Goal: Contribute content: Contribute content

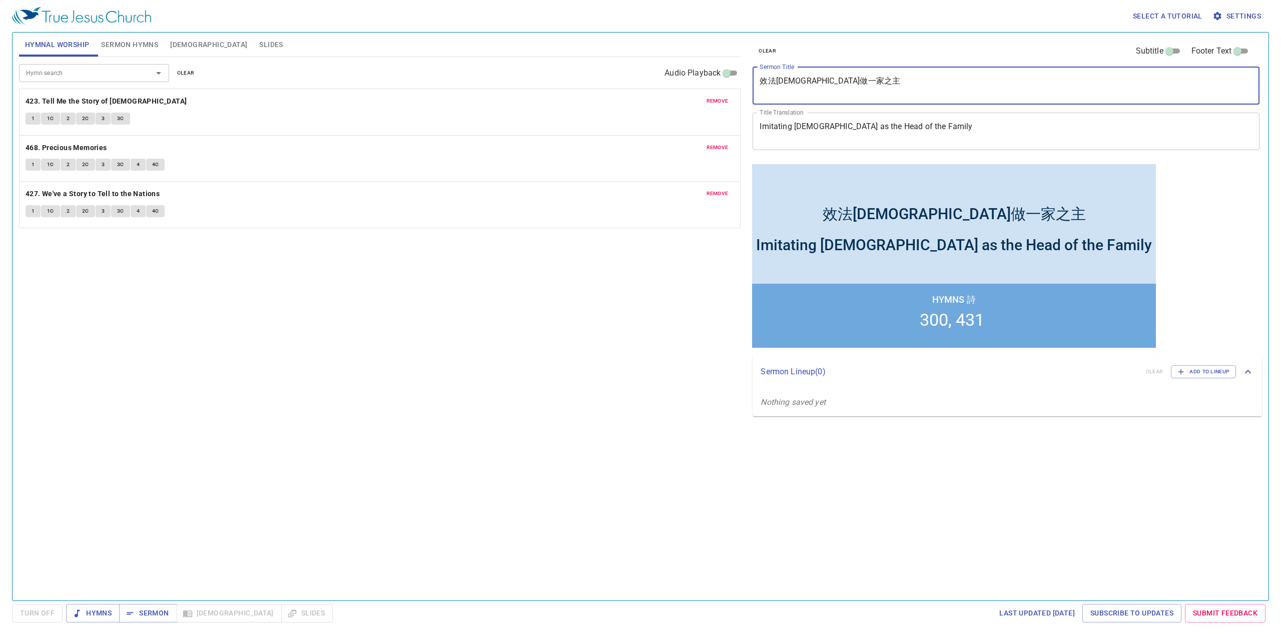
drag, startPoint x: 872, startPoint y: 80, endPoint x: 739, endPoint y: 74, distance: 132.7
click at [760, 75] on div "效法基督做一家之主 x Sermon Title" at bounding box center [1005, 86] width 507 height 38
paste textarea "義受逼迫的人有福了 Blessed are those who are Persecuted for Righteousness’ Sake"
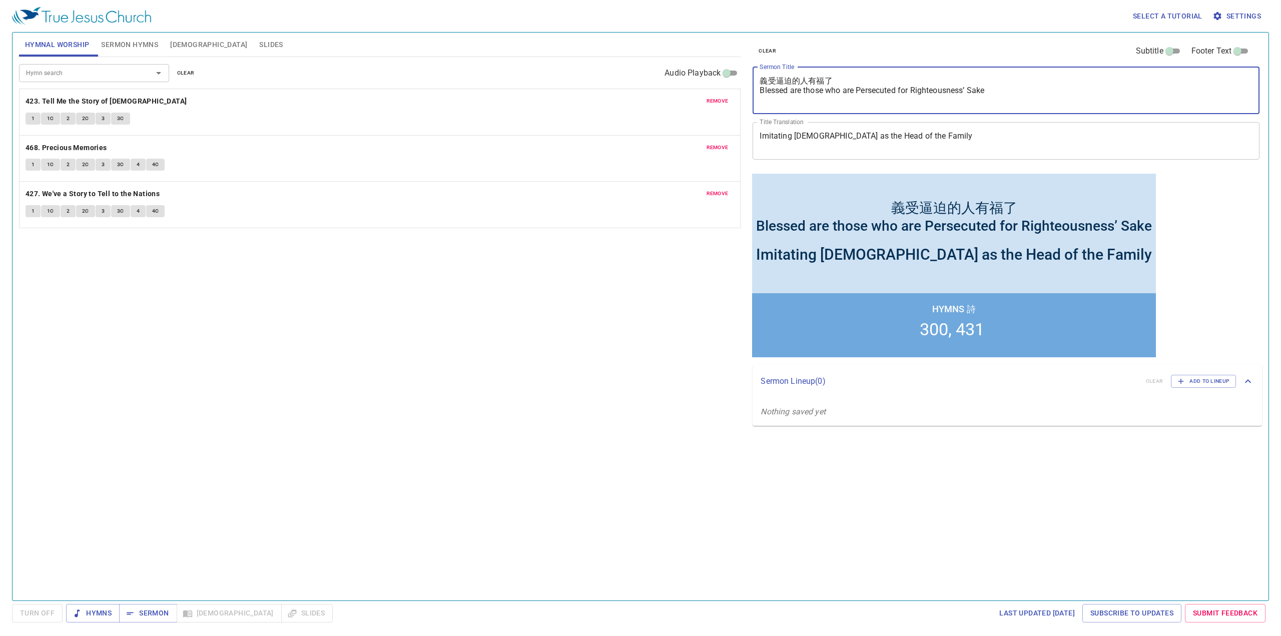
drag, startPoint x: 993, startPoint y: 89, endPoint x: 753, endPoint y: 90, distance: 239.7
click at [753, 90] on div "義受逼迫的人有福了 Blessed are those who are Persecuted for Righteousness’ Sake x Sermon…" at bounding box center [1005, 90] width 507 height 47
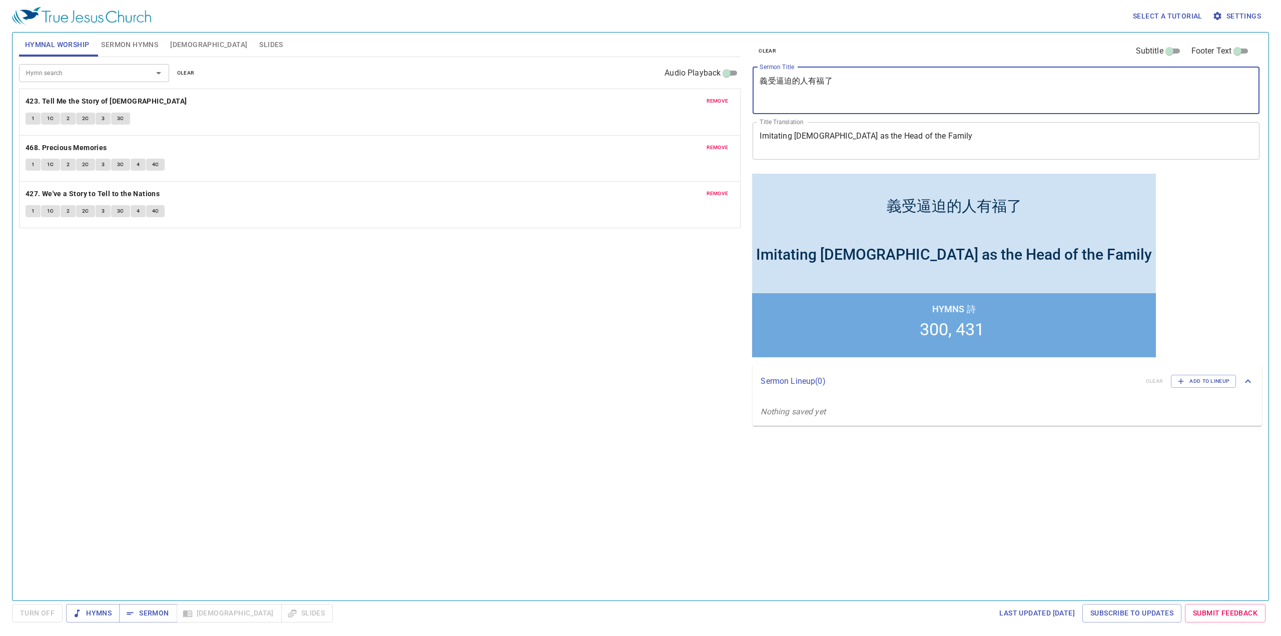
type textarea "義受逼迫的人有福了"
drag, startPoint x: 924, startPoint y: 136, endPoint x: 752, endPoint y: 135, distance: 171.1
click at [752, 135] on div "Imitating Christ as the Head of the Family x Title Translation" at bounding box center [1005, 141] width 507 height 38
paste textarea "Blessed are those who are Persecuted for Righteousness’ Sake"
type textarea "Blessed are those who are Persecuted for Righteousness’ Sake"
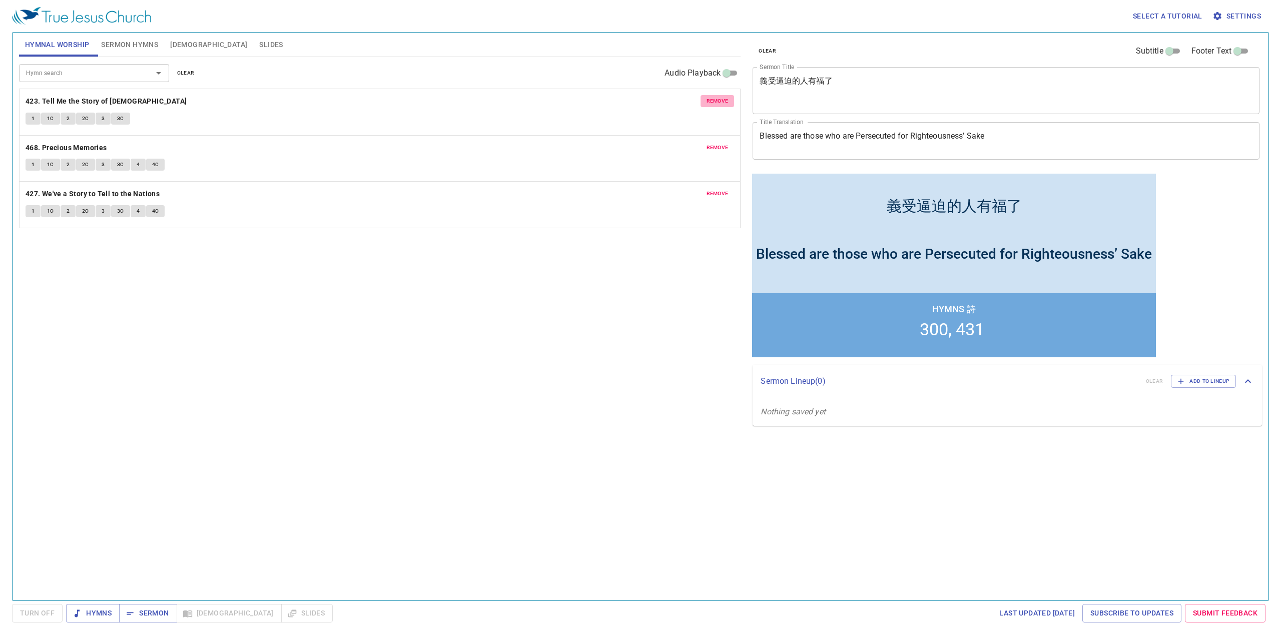
click at [720, 101] on span "remove" at bounding box center [717, 101] width 22 height 9
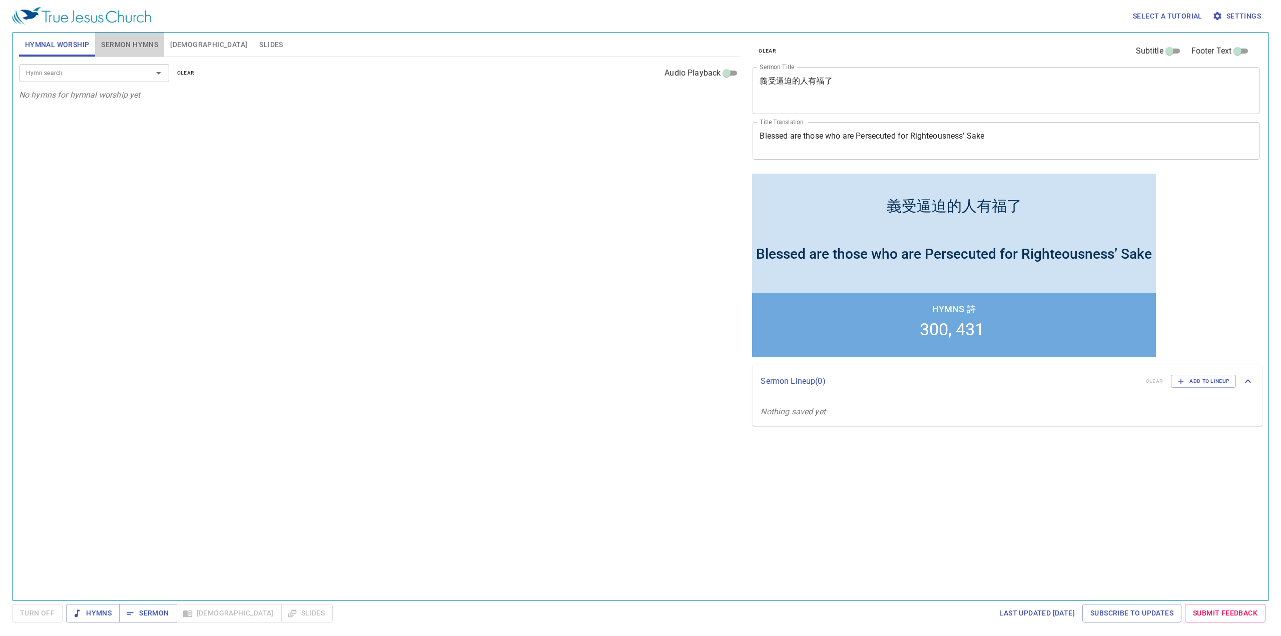
click at [135, 44] on span "Sermon Hymns" at bounding box center [129, 45] width 57 height 13
click at [714, 100] on span "remove" at bounding box center [717, 101] width 22 height 9
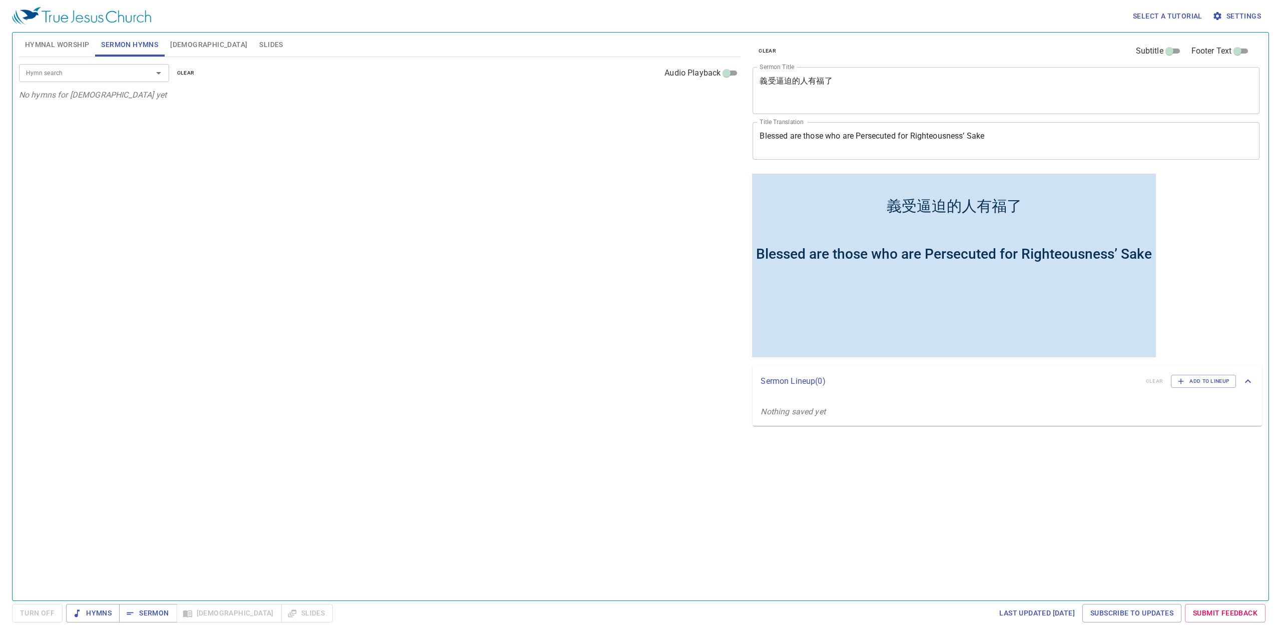
click at [77, 72] on input "Hymn search" at bounding box center [79, 73] width 115 height 12
type input "214. O [DEMOGRAPHIC_DATA], I Have Promised"
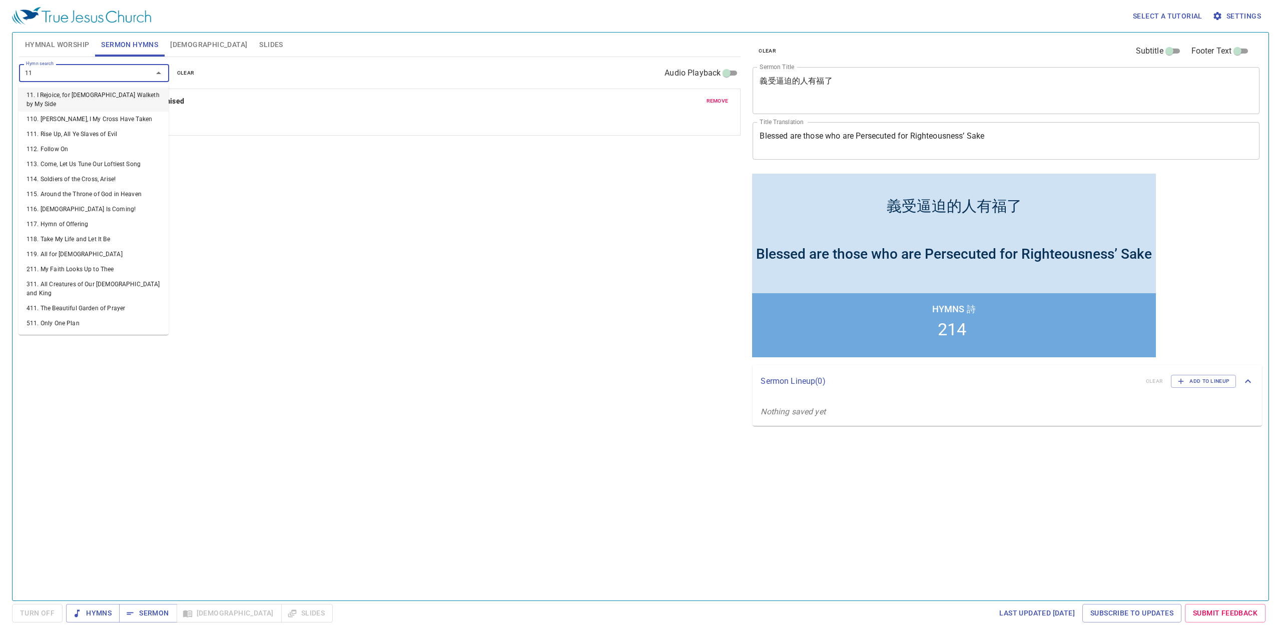
type input "112"
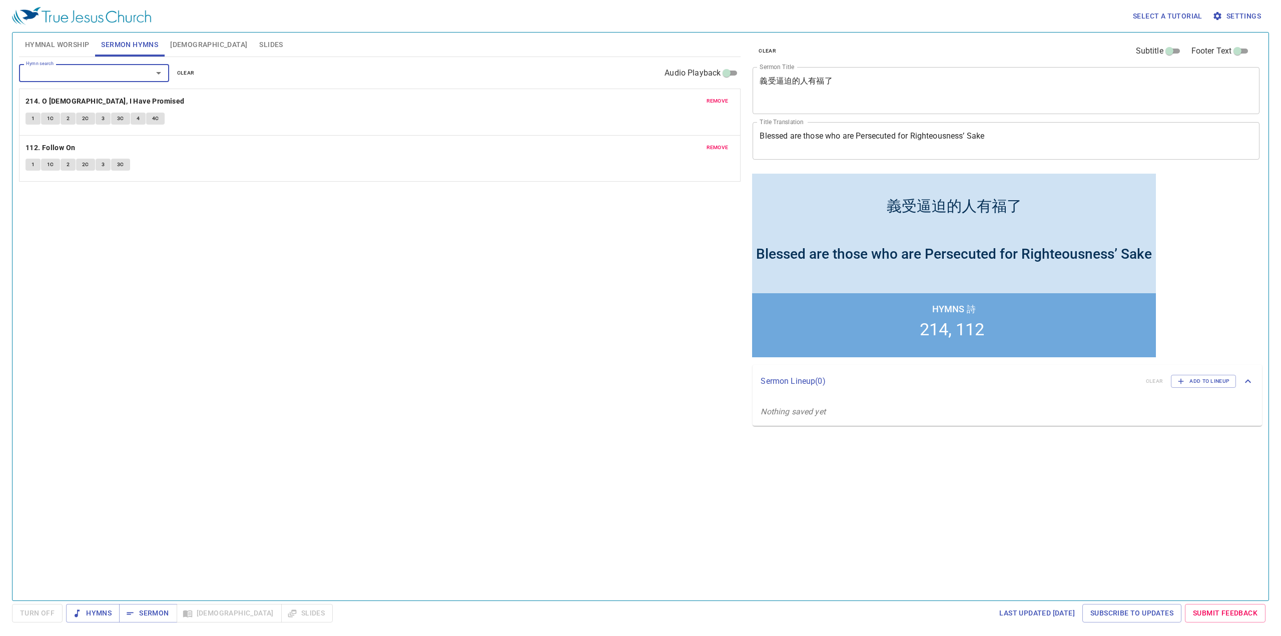
click at [228, 244] on div "Hymn search Hymn search clear Audio Playback remove 214. O Jesus, I Have Promis…" at bounding box center [380, 324] width 722 height 535
click at [60, 42] on span "Hymnal Worship" at bounding box center [57, 45] width 65 height 13
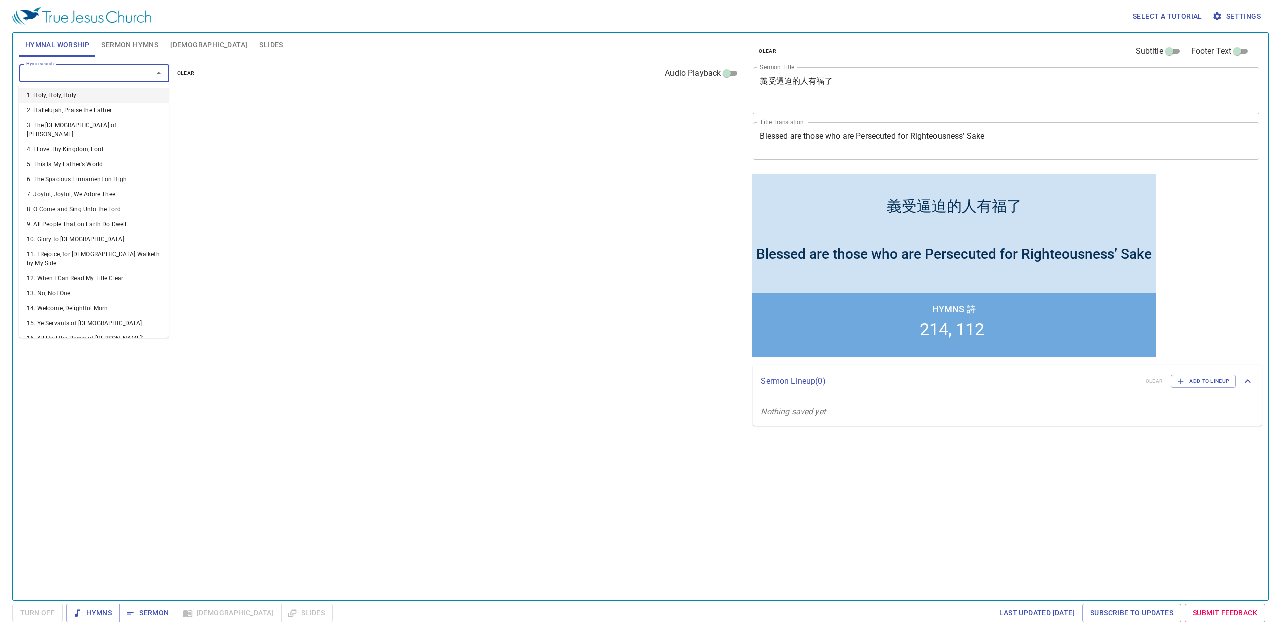
click at [108, 77] on input "Hymn search" at bounding box center [79, 73] width 115 height 12
type input "153"
type input "85"
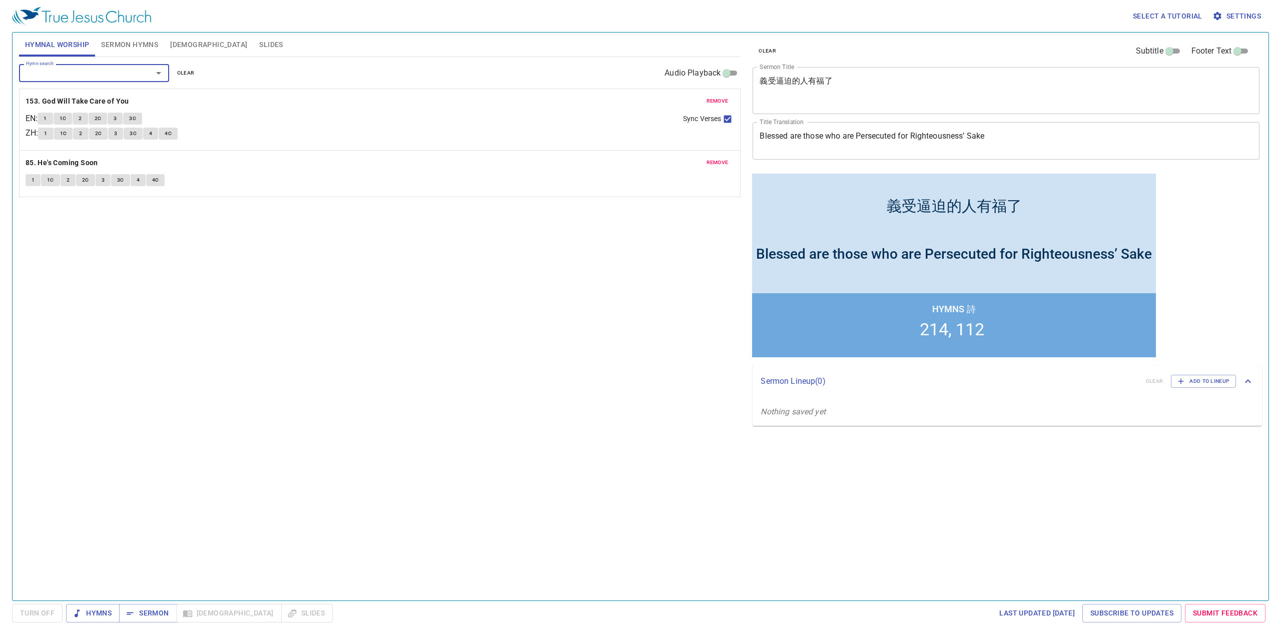
type input "2"
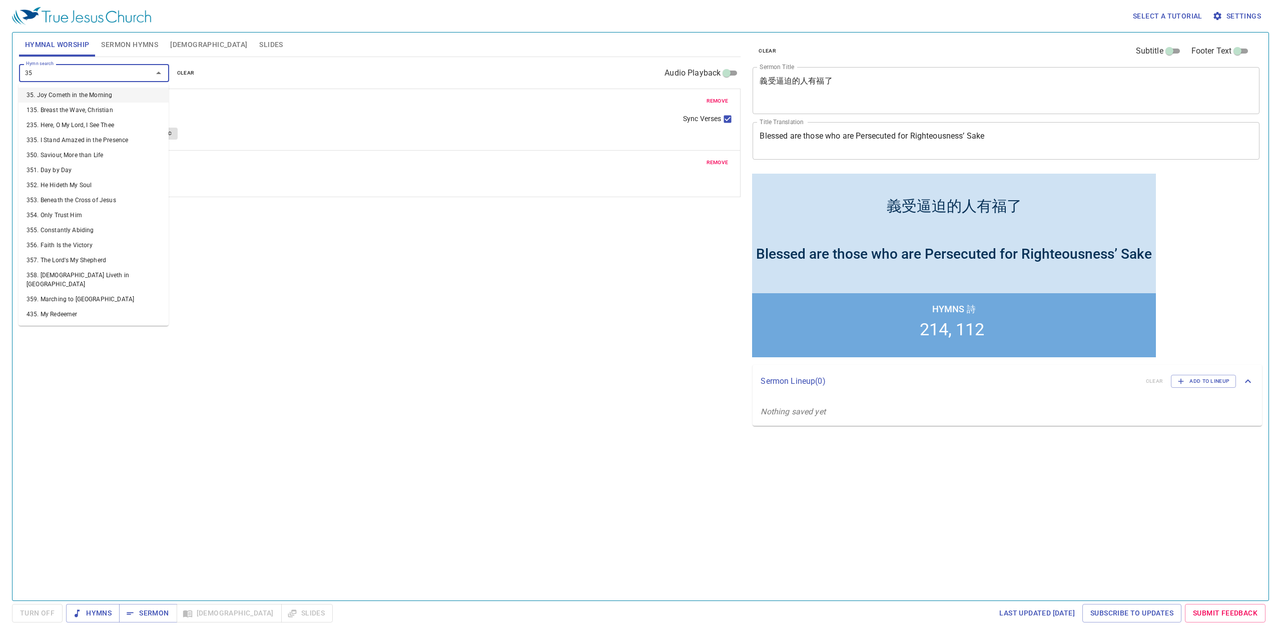
type input "354"
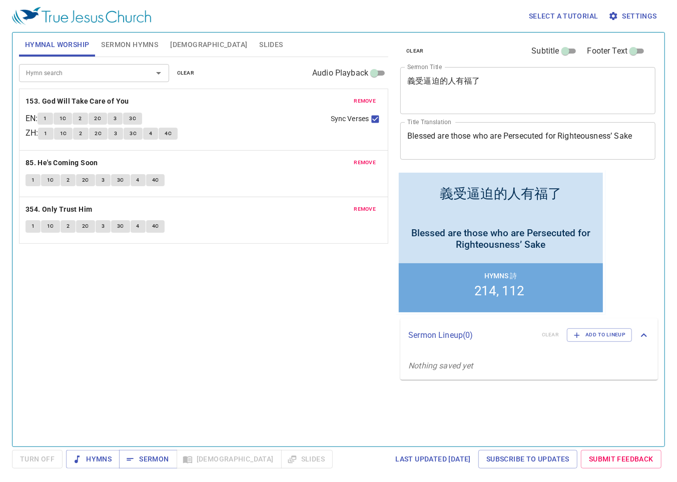
drag, startPoint x: 100, startPoint y: 455, endPoint x: 112, endPoint y: 447, distance: 13.7
click at [100, 455] on span "Hymns" at bounding box center [93, 459] width 38 height 13
click at [47, 118] on span "1" at bounding box center [45, 118] width 3 height 9
click at [64, 118] on span "1C" at bounding box center [63, 118] width 7 height 9
click at [417, 97] on textarea "義受逼迫的人有福了" at bounding box center [527, 90] width 241 height 29
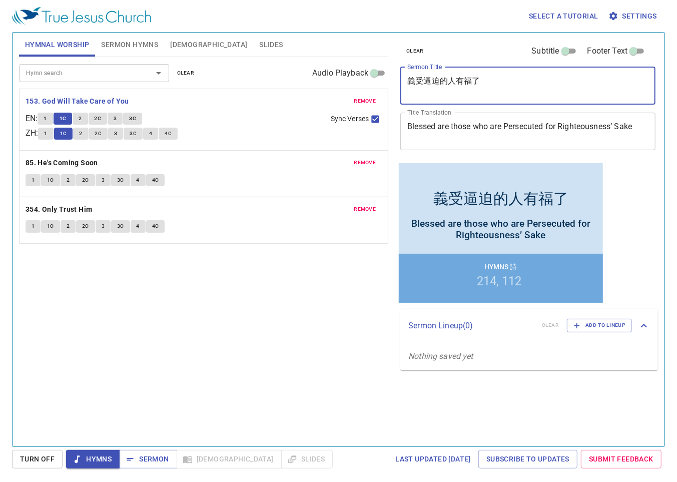
type textarea "義受逼迫的人有福了"
click at [81, 115] on button "2" at bounding box center [80, 119] width 15 height 12
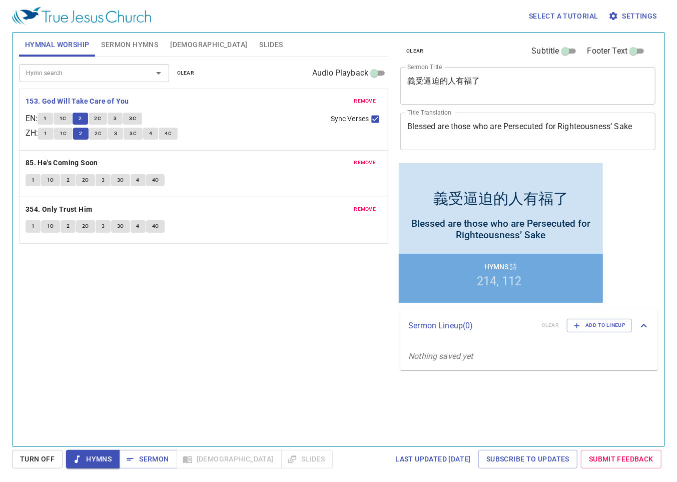
click at [413, 142] on div "Blessed are those who are Persecuted for Righteousness’ Sake x Title Translation" at bounding box center [527, 132] width 255 height 38
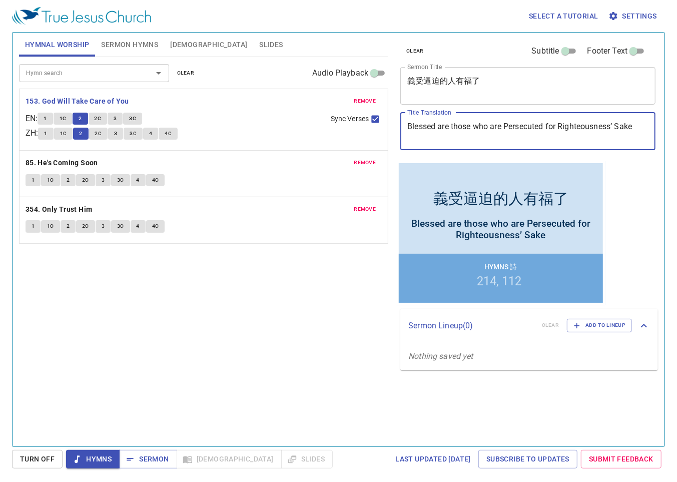
click at [423, 138] on textarea "Blessed are those who are Persecuted for Righteousness’ Sake" at bounding box center [527, 131] width 241 height 19
click at [502, 79] on textarea "義受逼迫的人有福了" at bounding box center [527, 85] width 241 height 19
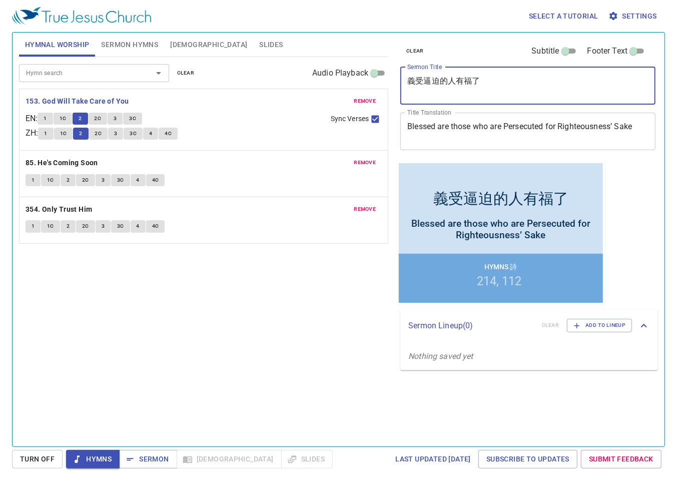
click at [101, 117] on span "2C" at bounding box center [98, 118] width 7 height 9
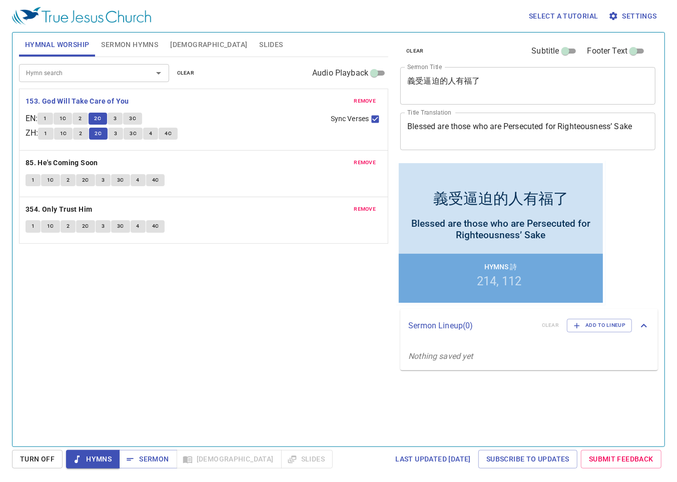
click at [117, 118] on span "3" at bounding box center [115, 118] width 3 height 9
click at [178, 105] on p "153. God Will Take Care of You" at bounding box center [204, 101] width 356 height 13
click at [140, 116] on button "3C" at bounding box center [132, 119] width 19 height 12
click at [85, 162] on b "85. He's Coming Soon" at bounding box center [62, 163] width 73 height 13
click at [33, 176] on span "1" at bounding box center [33, 180] width 3 height 9
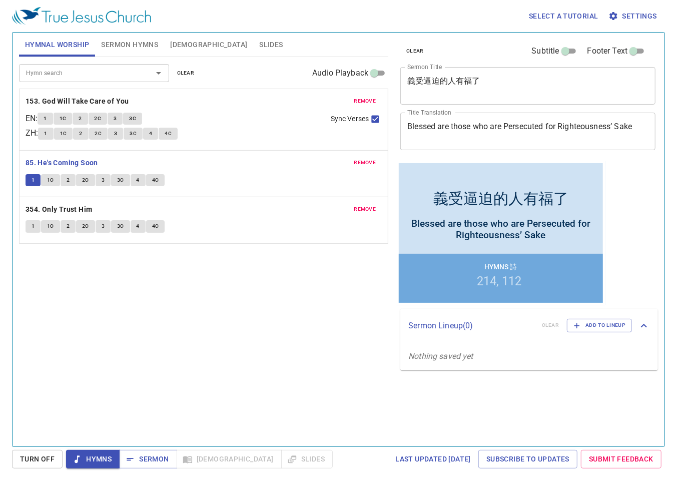
click at [53, 180] on span "1C" at bounding box center [50, 180] width 7 height 9
click at [68, 179] on span "2" at bounding box center [68, 180] width 3 height 9
click at [84, 181] on span "2C" at bounding box center [85, 180] width 7 height 9
click at [102, 182] on span "3" at bounding box center [103, 180] width 3 height 9
click at [117, 177] on span "3C" at bounding box center [120, 180] width 7 height 9
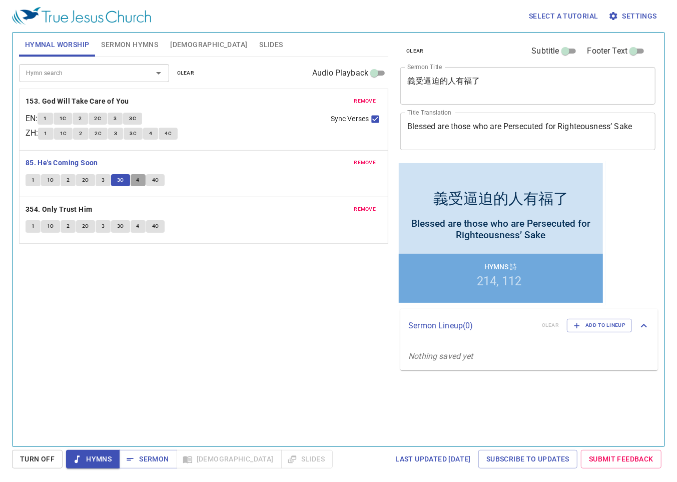
click at [138, 177] on span "4" at bounding box center [138, 180] width 3 height 9
click at [154, 179] on span "4C" at bounding box center [155, 180] width 7 height 9
click at [44, 207] on b "354. Only Trust Him" at bounding box center [59, 209] width 67 height 13
click at [32, 223] on span "1" at bounding box center [33, 226] width 3 height 9
click at [50, 226] on span "1C" at bounding box center [50, 226] width 7 height 9
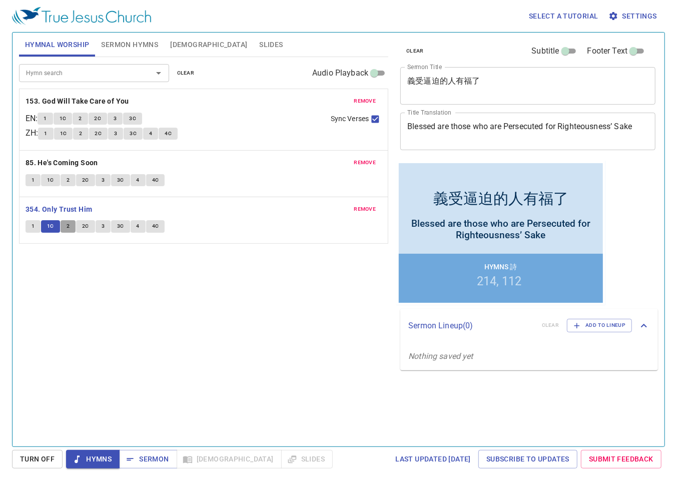
click at [73, 223] on button "2" at bounding box center [68, 226] width 15 height 12
click at [87, 226] on span "2C" at bounding box center [85, 226] width 7 height 9
click at [97, 226] on button "3" at bounding box center [103, 226] width 15 height 12
click at [118, 225] on span "3C" at bounding box center [120, 226] width 7 height 9
click at [137, 222] on span "4" at bounding box center [138, 226] width 3 height 9
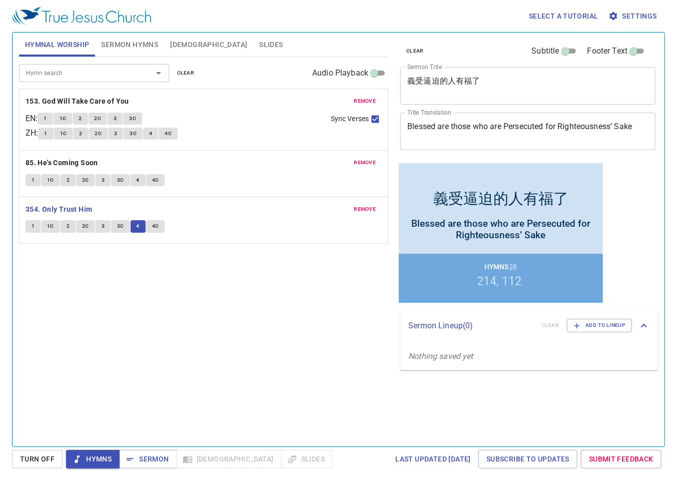
click at [156, 224] on span "4C" at bounding box center [155, 226] width 7 height 9
click at [149, 462] on span "Sermon" at bounding box center [148, 459] width 42 height 13
click at [126, 44] on span "Sermon Hymns" at bounding box center [129, 45] width 57 height 13
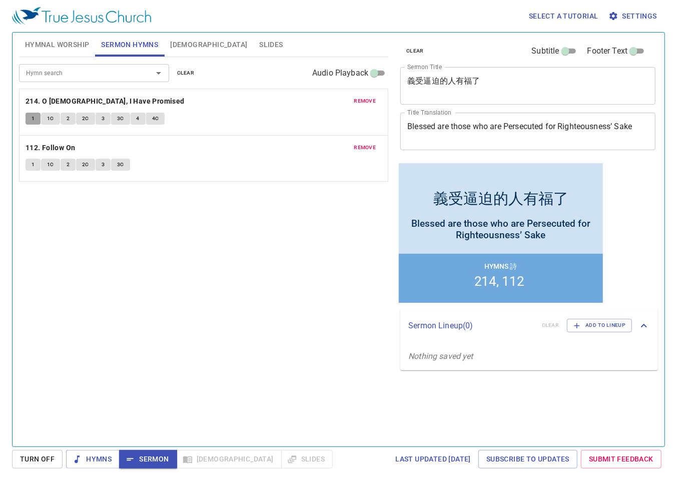
click at [34, 116] on span "1" at bounding box center [33, 118] width 3 height 9
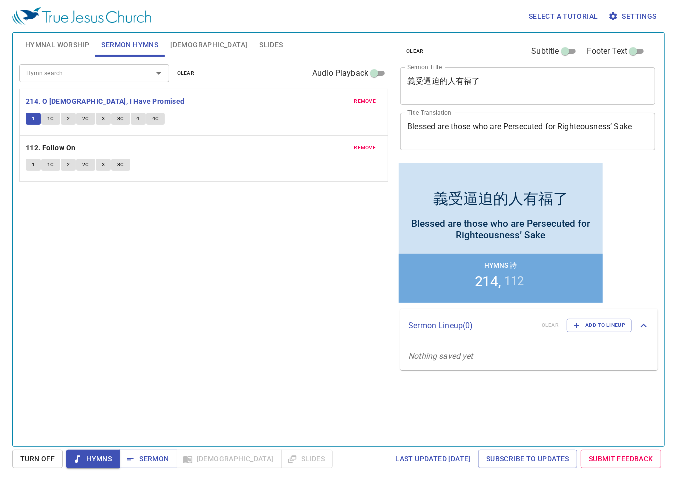
click at [54, 115] on button "1C" at bounding box center [50, 119] width 19 height 12
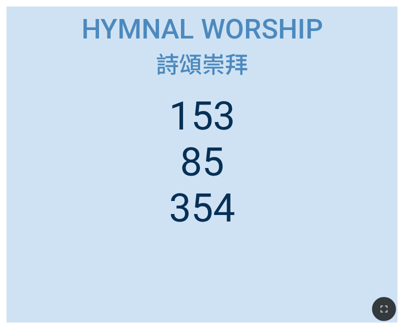
click at [164, 284] on ol "153 85 354" at bounding box center [202, 201] width 378 height 217
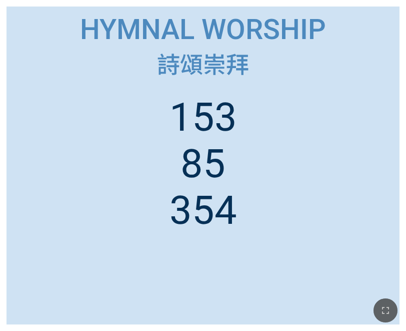
click at [387, 311] on icon "button" at bounding box center [386, 310] width 12 height 12
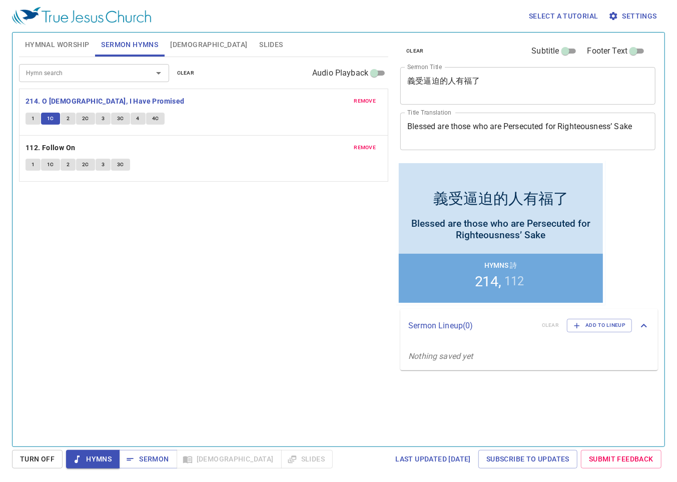
click at [65, 116] on button "2" at bounding box center [68, 119] width 15 height 12
click at [86, 114] on span "2C" at bounding box center [85, 118] width 7 height 9
click at [104, 116] on span "3" at bounding box center [103, 118] width 3 height 9
click at [118, 116] on span "3C" at bounding box center [120, 118] width 7 height 9
click at [139, 116] on button "4" at bounding box center [138, 119] width 15 height 12
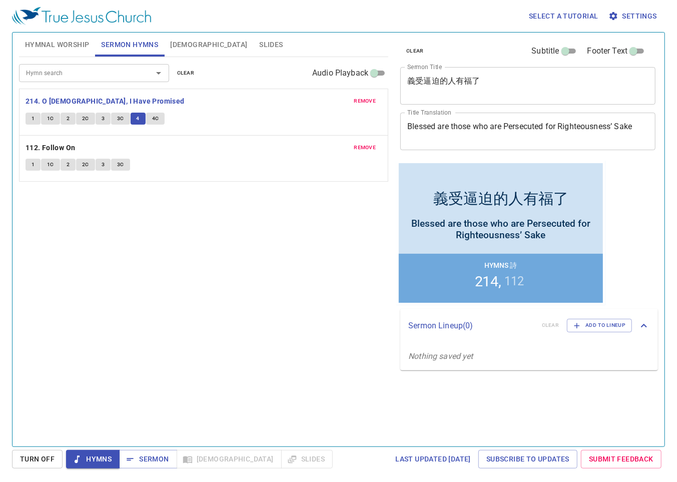
click at [153, 118] on span "4C" at bounding box center [155, 118] width 7 height 9
click at [147, 457] on span "Sermon" at bounding box center [148, 459] width 42 height 13
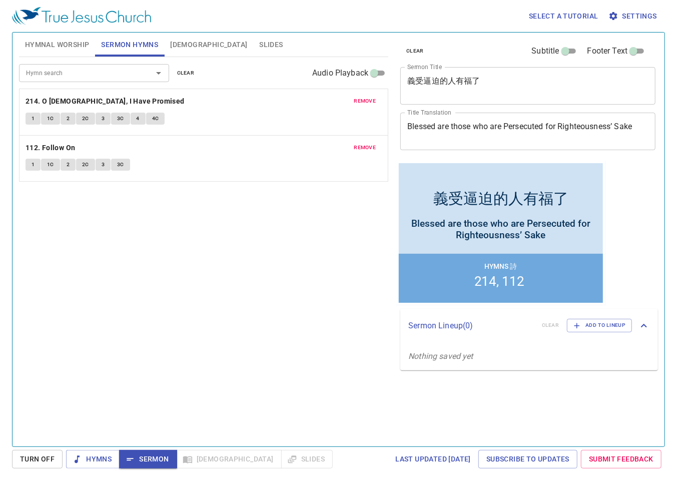
click at [259, 46] on span "Slides" at bounding box center [271, 45] width 24 height 13
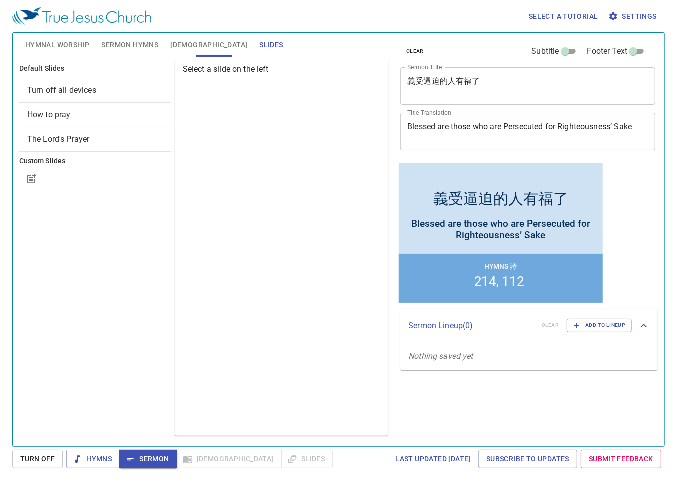
click at [74, 115] on span "How to pray" at bounding box center [95, 115] width 136 height 12
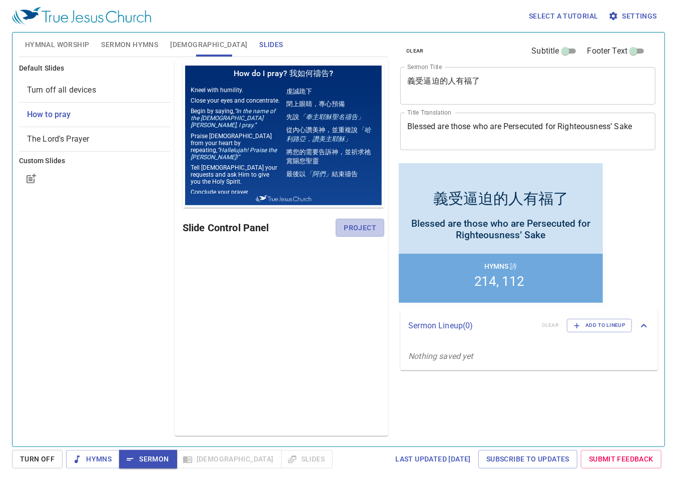
click at [346, 227] on span "Project" at bounding box center [360, 228] width 33 height 13
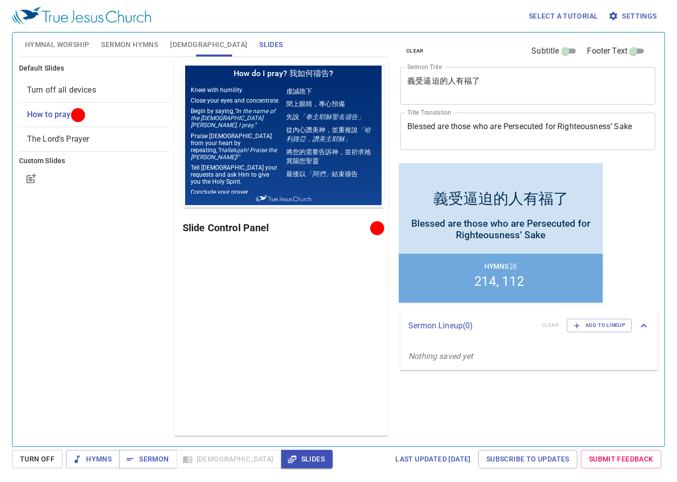
click at [408, 83] on textarea "義受逼迫的人有福了" at bounding box center [527, 85] width 241 height 19
paste textarea "為"
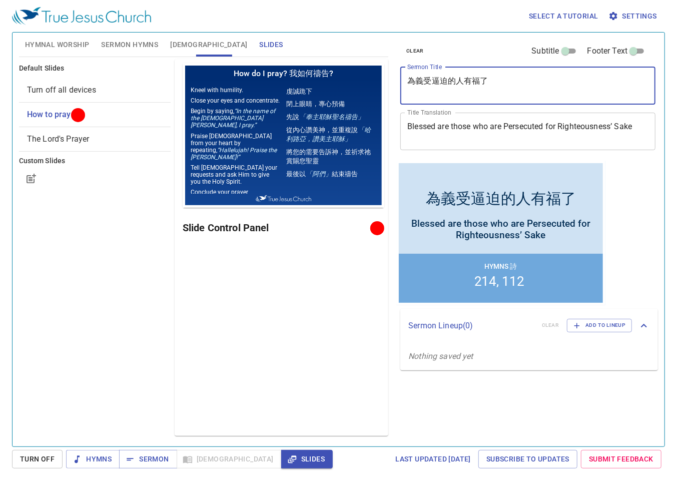
type textarea "為義受逼迫的人有福了"
click at [326, 309] on div "Preview Only Slide Control Panel" at bounding box center [282, 247] width 214 height 377
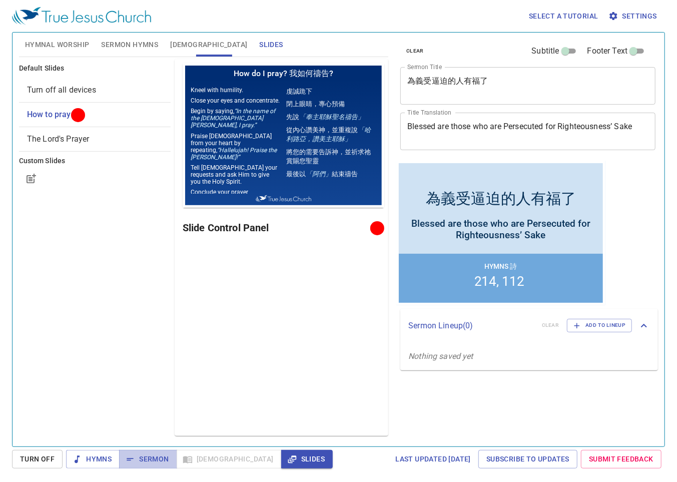
click at [135, 455] on span "Sermon" at bounding box center [148, 459] width 42 height 13
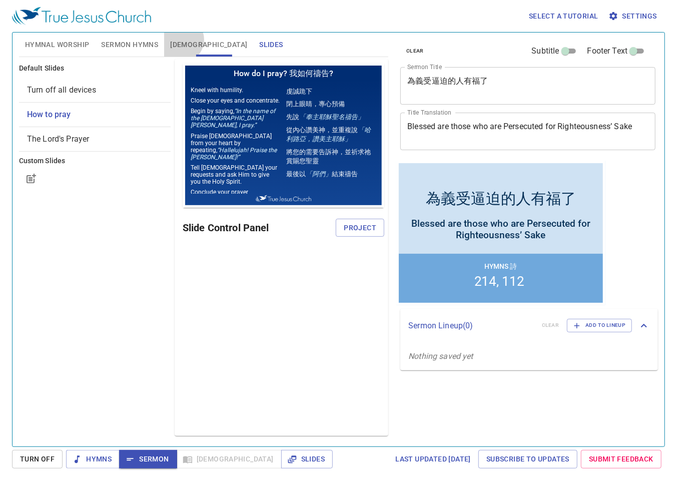
click at [180, 40] on span "[DEMOGRAPHIC_DATA]" at bounding box center [208, 45] width 77 height 13
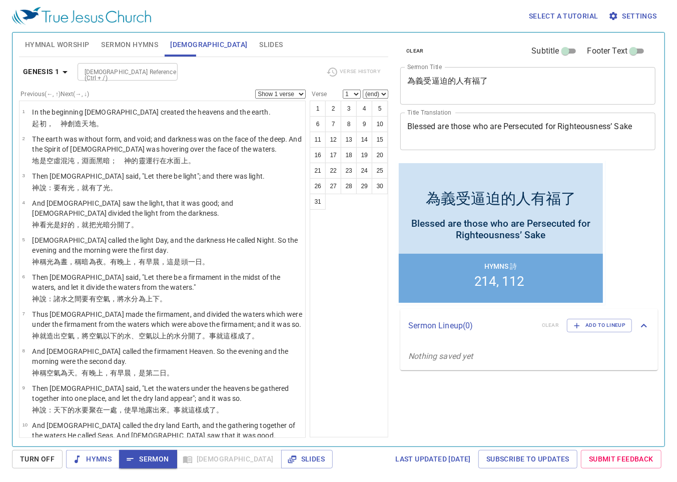
click at [140, 71] on input "[DEMOGRAPHIC_DATA] Reference (Ctrl + /)" at bounding box center [120, 72] width 78 height 12
type input "mt 5 10"
select select "10"
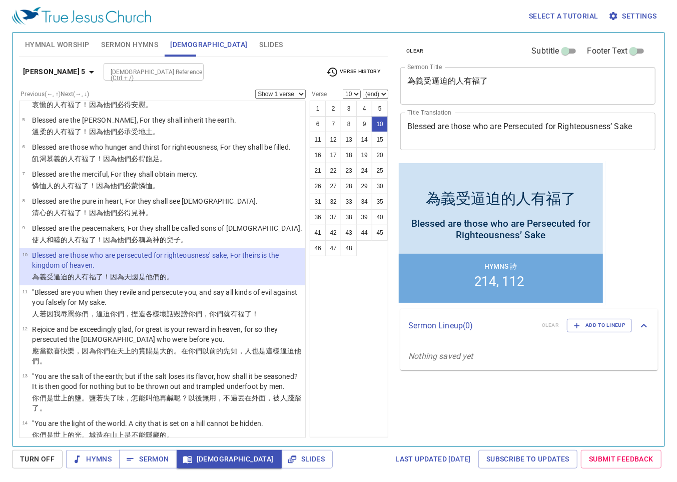
scroll to position [150, 0]
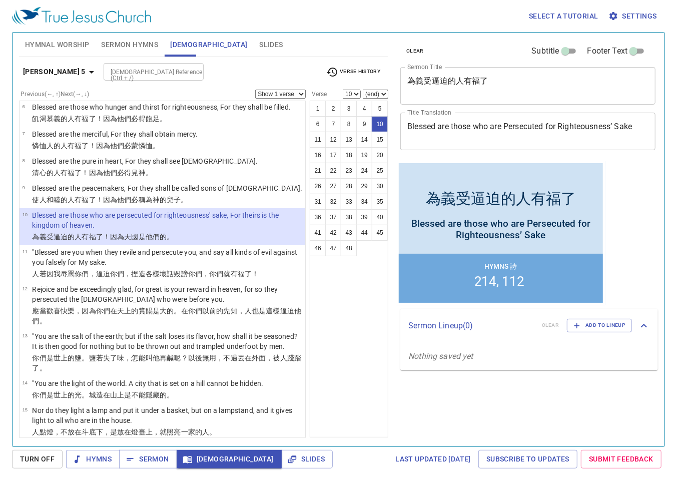
click at [217, 257] on p ""Blessed are you when they revile and persecute you, and say all kinds of evil …" at bounding box center [167, 257] width 270 height 20
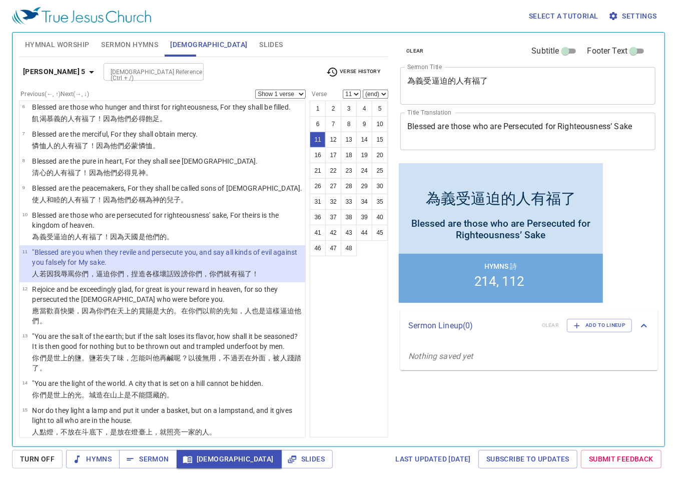
click at [206, 307] on wg5216 "以前 的先知 ，人也是這樣 逼迫 他們。" at bounding box center [166, 316] width 269 height 18
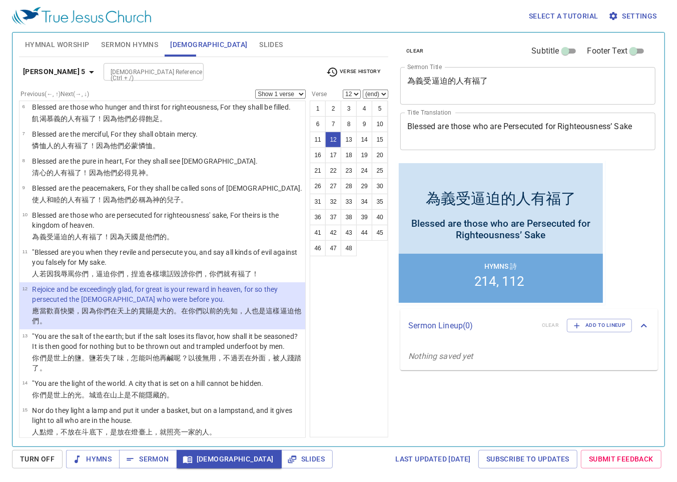
click at [176, 223] on p "Blessed are those who are persecuted for righteousness' sake, For theirs is the…" at bounding box center [167, 220] width 270 height 20
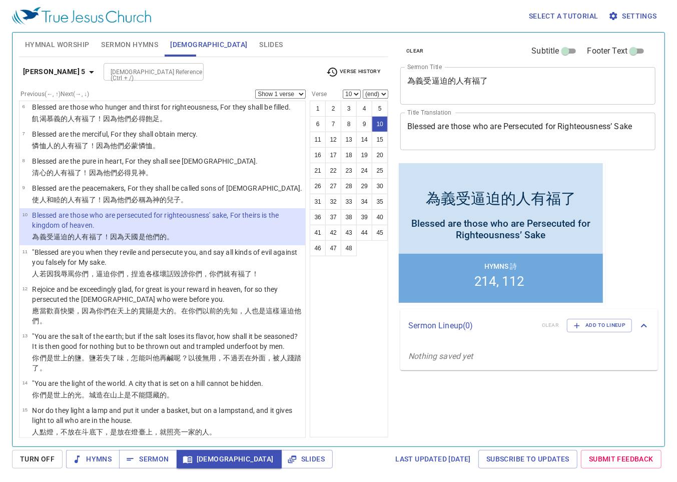
click at [174, 258] on p ""Blessed are you when they revile and persecute you, and say all kinds of evil …" at bounding box center [167, 257] width 270 height 20
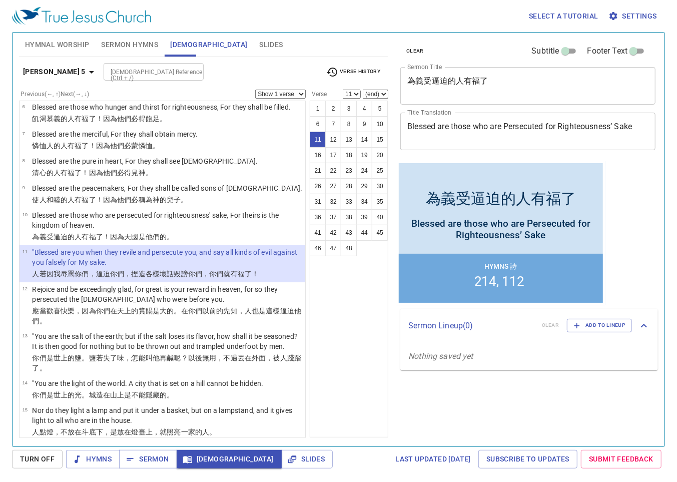
click at [177, 303] on p "Rejoice and be exceedingly glad, for great is your reward in heaven, for so the…" at bounding box center [167, 294] width 270 height 20
select select "12"
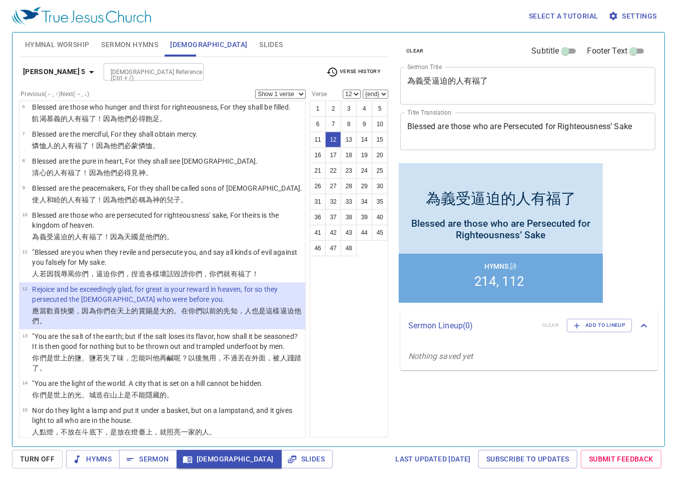
click at [352, 472] on div "Select a tutorial Settings Hymnal Worship Sermon Hymns Bible Slides Hymn search…" at bounding box center [338, 241] width 677 height 482
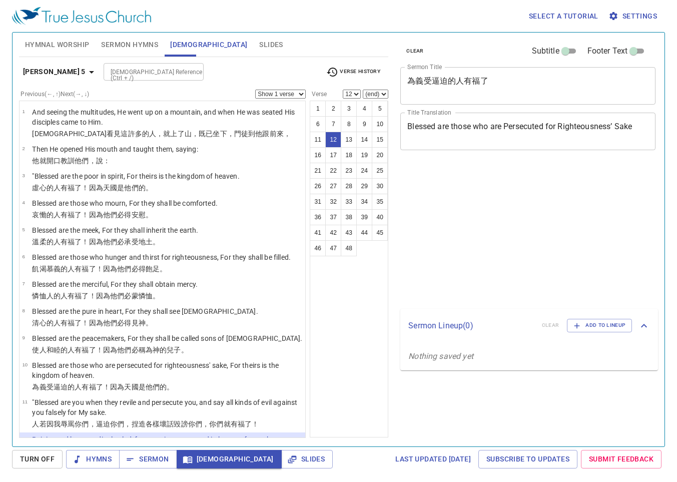
select select "12"
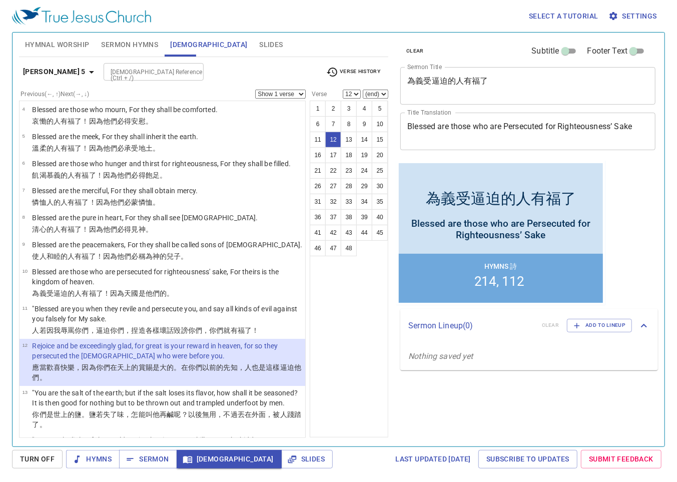
scroll to position [100, 0]
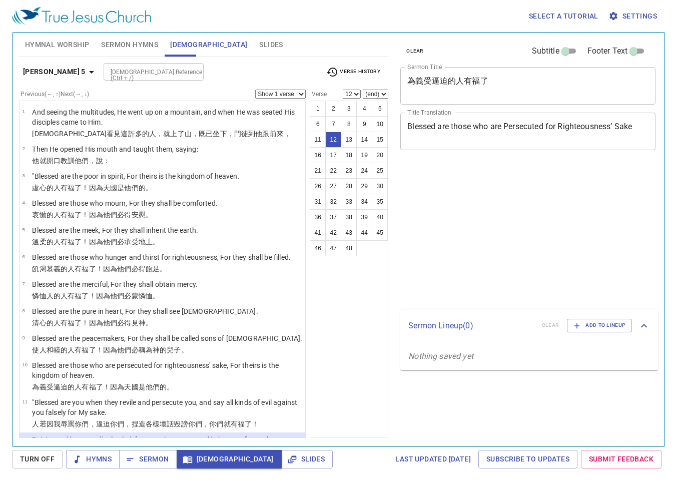
select select "12"
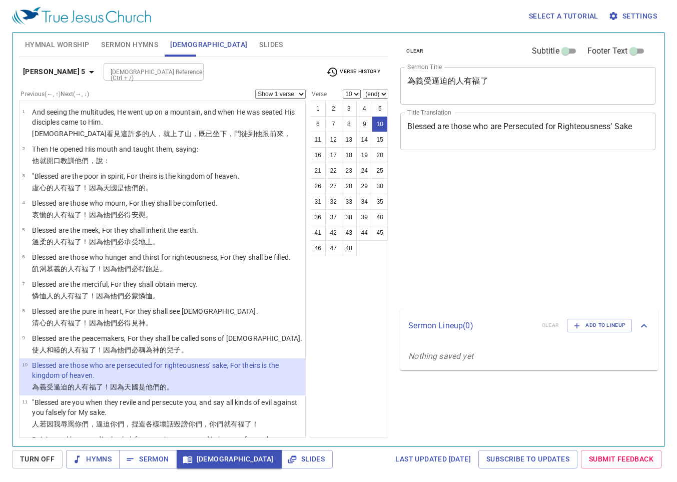
select select "10"
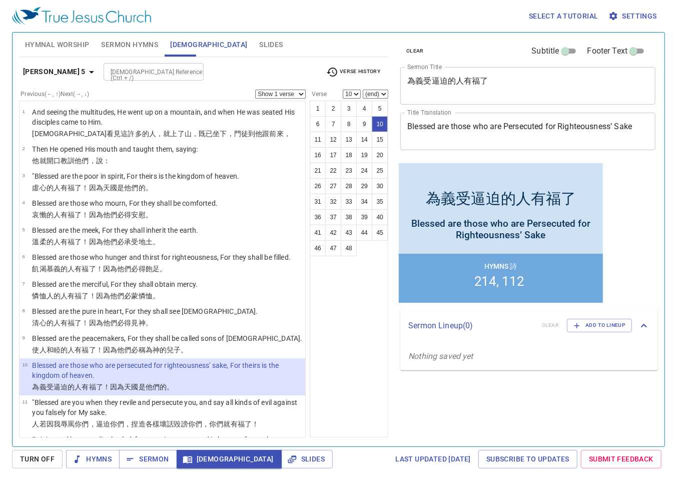
scroll to position [100, 0]
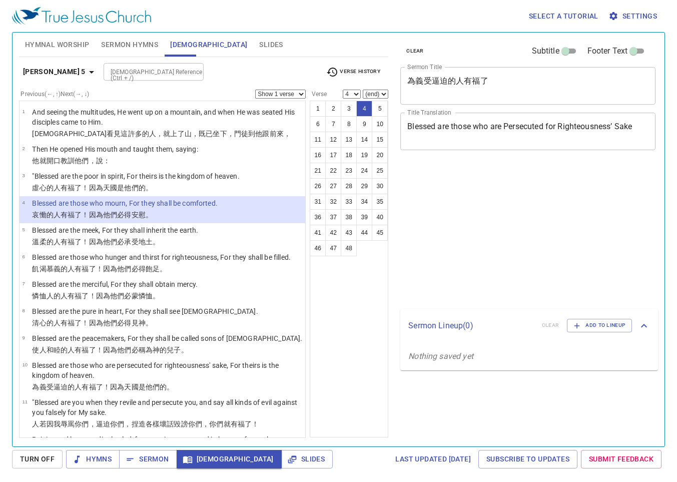
select select "4"
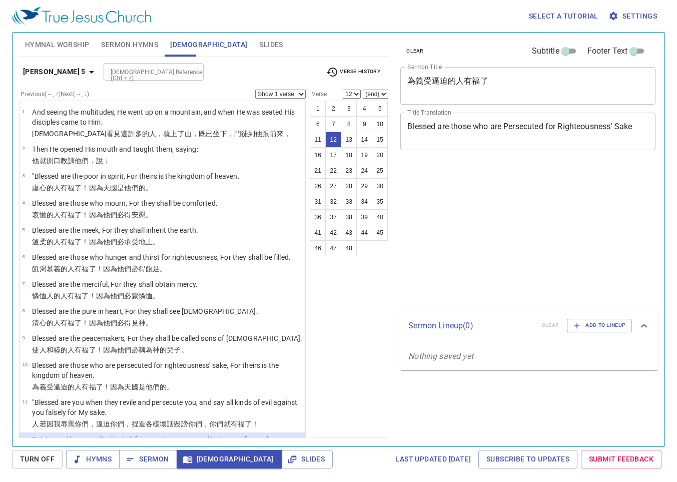
select select "12"
